Goal: Task Accomplishment & Management: Use online tool/utility

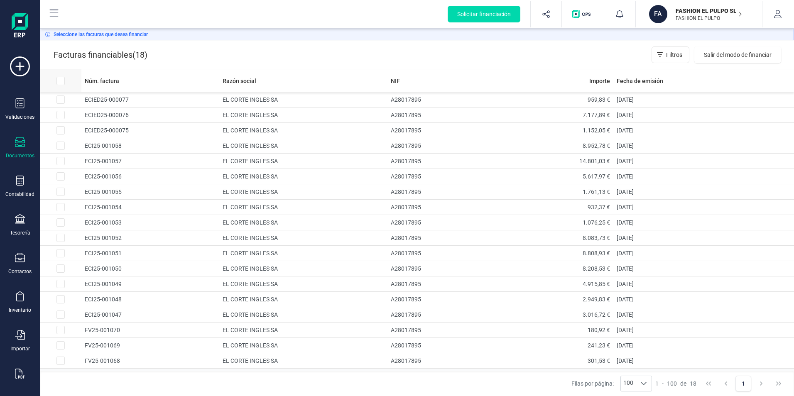
click at [63, 81] on input "All items unselected" at bounding box center [60, 81] width 8 height 8
checkbox input "true"
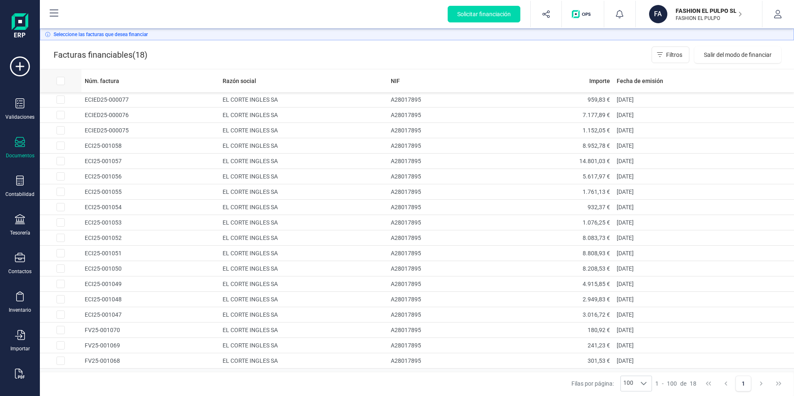
checkbox input "true"
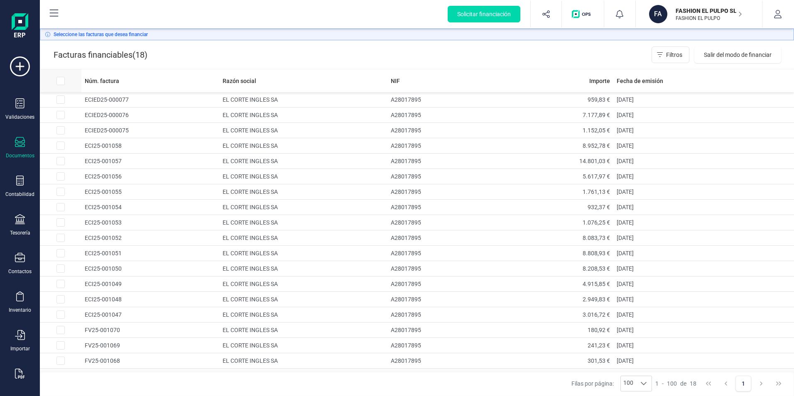
checkbox input "true"
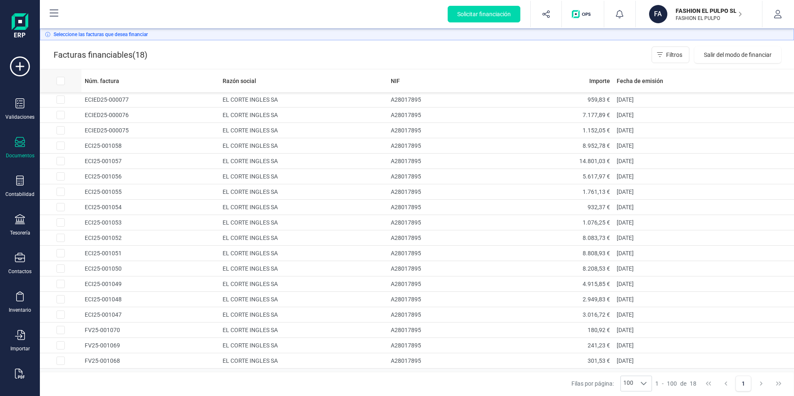
checkbox input "true"
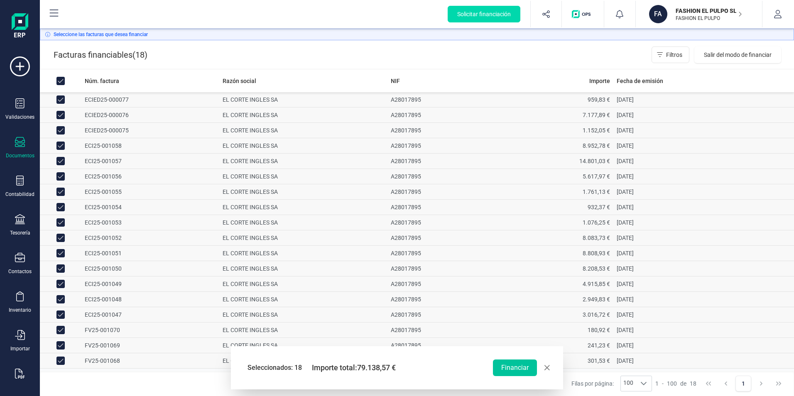
click at [512, 370] on button "Financiar" at bounding box center [515, 368] width 44 height 17
